Goal: Task Accomplishment & Management: Use online tool/utility

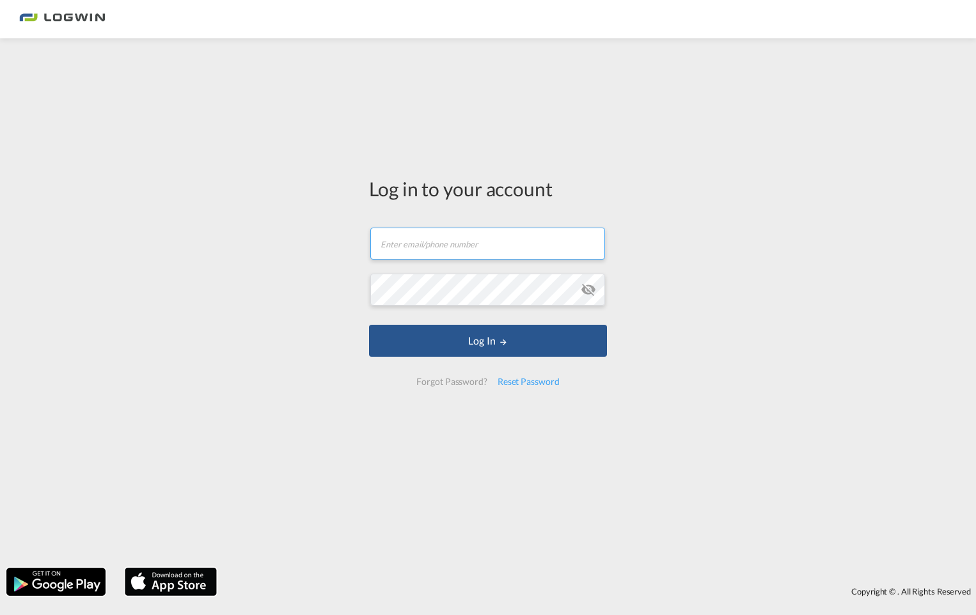
click at [405, 247] on input "text" at bounding box center [487, 244] width 235 height 32
type input "[EMAIL_ADDRESS][PERSON_NAME][DOMAIN_NAME]"
click at [369, 325] on button "Log In" at bounding box center [488, 341] width 238 height 32
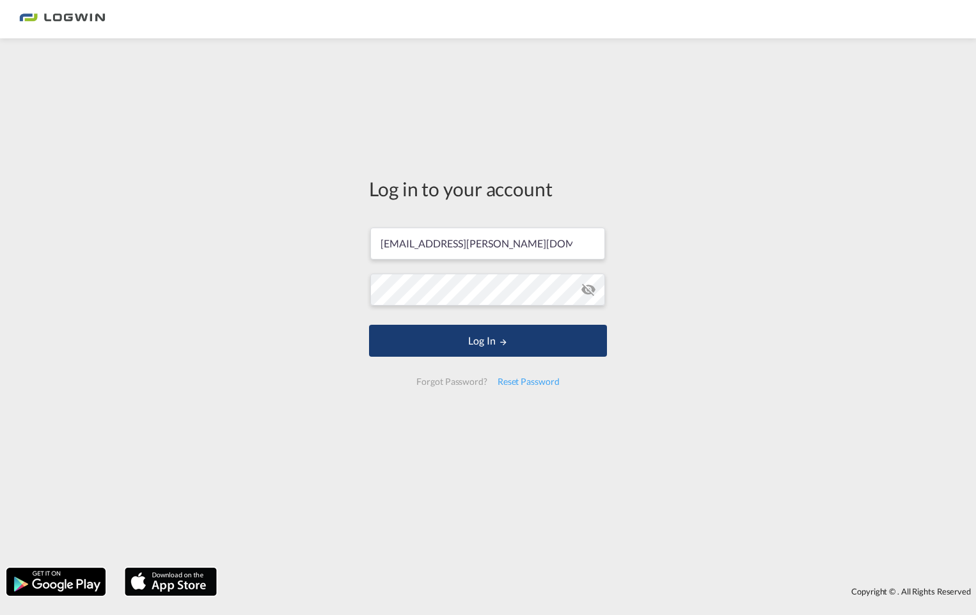
click at [472, 332] on button "Log In" at bounding box center [488, 341] width 238 height 32
